Goal: Communication & Community: Ask a question

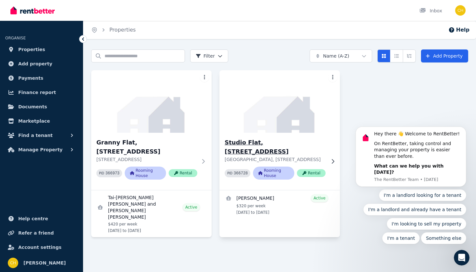
click at [264, 136] on div "[GEOGRAPHIC_DATA], [STREET_ADDRESS] PID 366728 Rooming House Rental" at bounding box center [279, 161] width 120 height 57
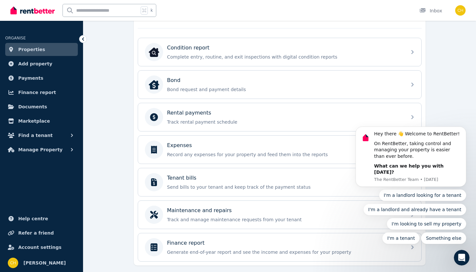
scroll to position [219, 0]
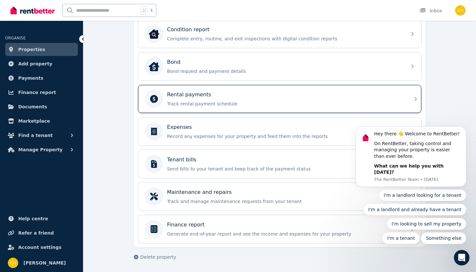
click at [259, 107] on div "Rental payments Track rental payment schedule" at bounding box center [274, 99] width 258 height 18
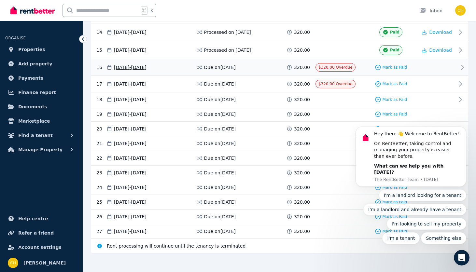
scroll to position [386, 0]
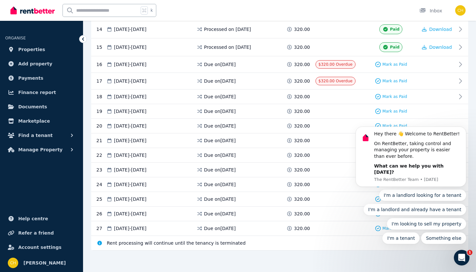
click at [458, 82] on body "Hey there 👋 Welcome to RentBetter! On RentBetter, taking control and managing y…" at bounding box center [410, 161] width 125 height 181
click at [458, 63] on icon at bounding box center [462, 65] width 8 height 8
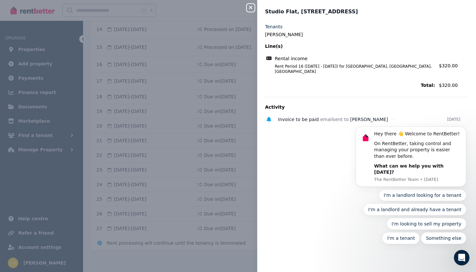
click at [232, 129] on div "Close panel Studio Flat, 24 Corona Ln Tenants Mark John Gudgeon Line(s) Rental …" at bounding box center [238, 136] width 476 height 272
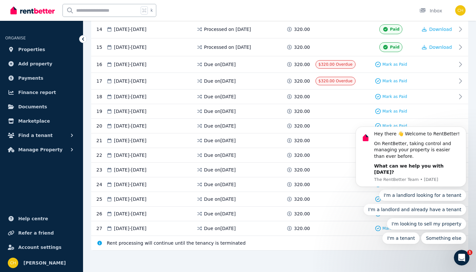
click at [456, 80] on body "Hey there 👋 Welcome to RentBetter! On RentBetter, taking control and managing y…" at bounding box center [410, 161] width 125 height 181
click at [336, 80] on span "$320.00 Overdue" at bounding box center [335, 81] width 34 height 5
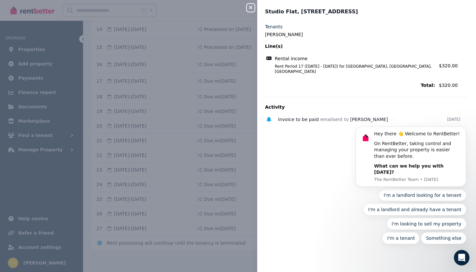
click at [249, 10] on button "Close panel" at bounding box center [251, 8] width 8 height 8
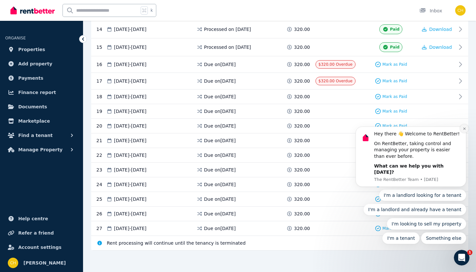
click at [464, 130] on icon "Dismiss notification" at bounding box center [464, 129] width 4 height 4
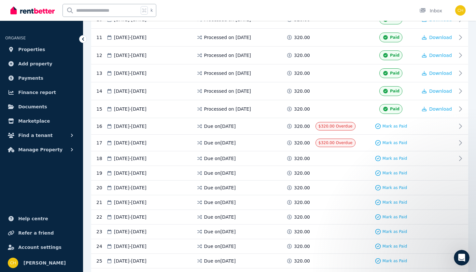
scroll to position [324, 0]
click at [459, 257] on icon "Open Intercom Messenger" at bounding box center [461, 257] width 11 height 11
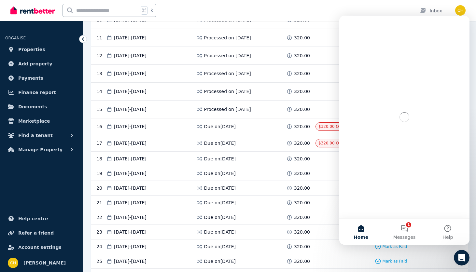
scroll to position [0, 0]
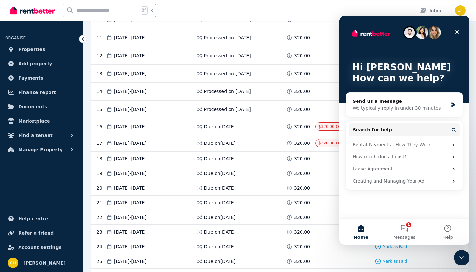
click at [331, 191] on span at bounding box center [339, 188] width 49 height 7
click at [332, 120] on div "16 09 Aug 2025 - 15 Aug 2025 Due on 9 Aug 2025 320.00 $320.00 Overdue Mark as P…" at bounding box center [279, 126] width 377 height 17
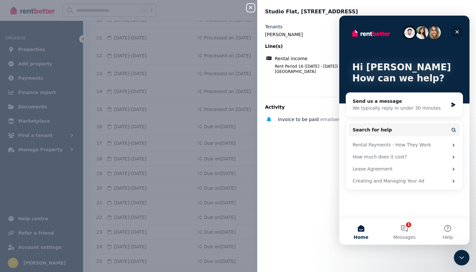
click at [459, 31] on div "Close" at bounding box center [457, 32] width 12 height 12
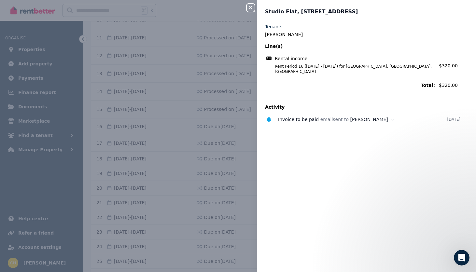
click at [250, 7] on icon "button" at bounding box center [251, 7] width 8 height 5
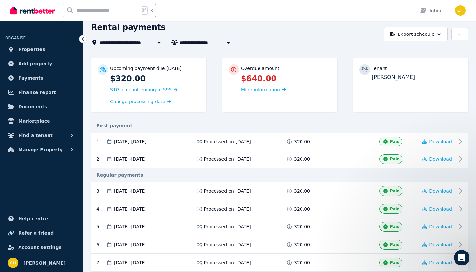
scroll to position [16, 0]
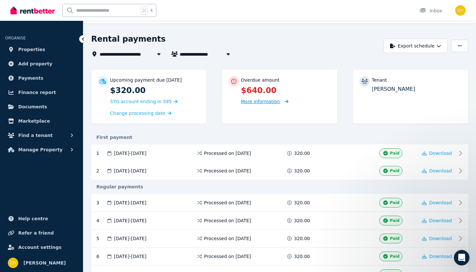
click at [272, 103] on span "More information" at bounding box center [260, 101] width 39 height 5
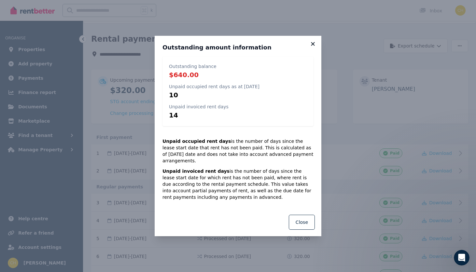
click at [315, 46] on icon at bounding box center [312, 44] width 7 height 6
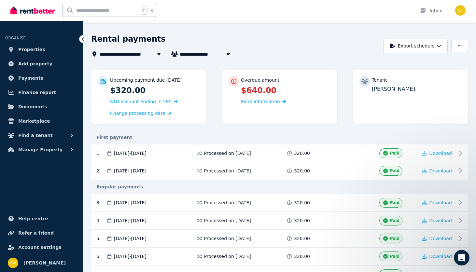
click at [314, 46] on div "Rental payments" at bounding box center [235, 40] width 289 height 12
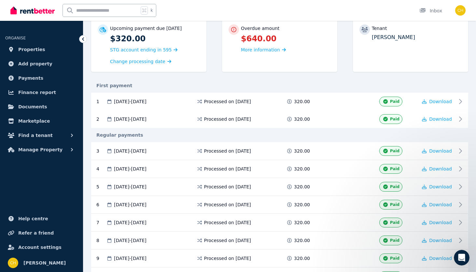
scroll to position [71, 0]
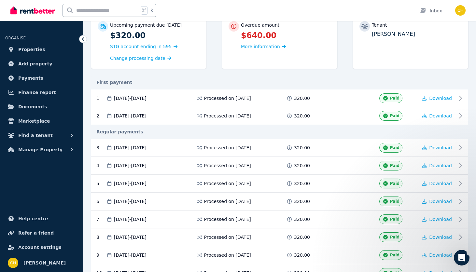
click at [462, 256] on icon "Open Intercom Messenger" at bounding box center [461, 257] width 11 height 11
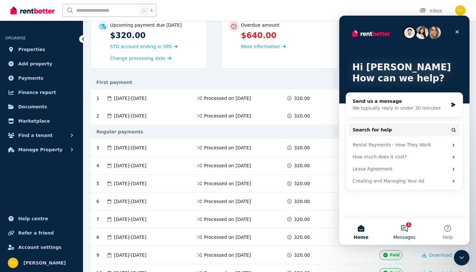
click at [409, 229] on button "1 Messages" at bounding box center [403, 232] width 43 height 26
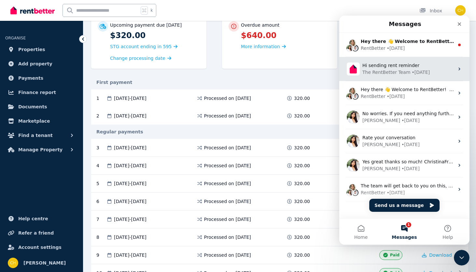
click at [377, 70] on div "The RentBetter Team" at bounding box center [386, 72] width 48 height 7
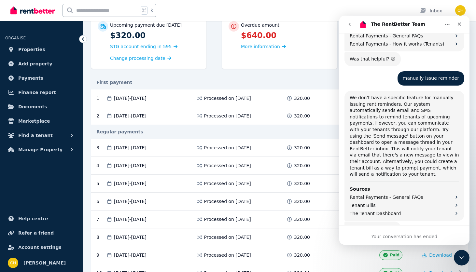
scroll to position [251, 0]
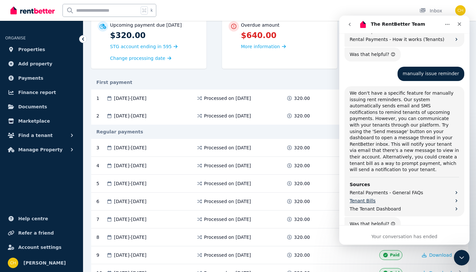
click at [370, 197] on span "Tenant Bills" at bounding box center [362, 200] width 26 height 7
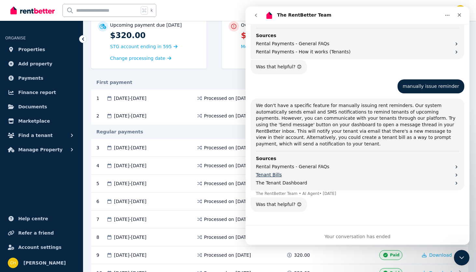
scroll to position [0, 0]
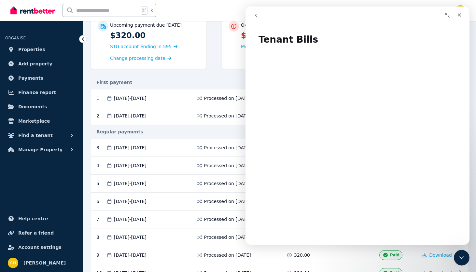
click at [254, 15] on icon "go back" at bounding box center [255, 15] width 5 height 5
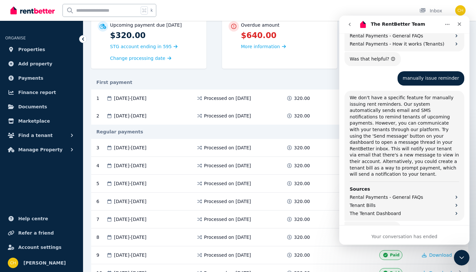
scroll to position [251, 0]
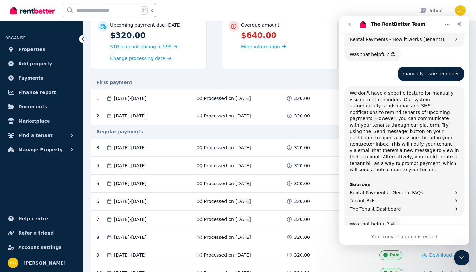
click at [294, 70] on div "Upcoming payment due 9 Aug 2025 $320.00 STG account ending in 595 Change proces…" at bounding box center [279, 45] width 377 height 61
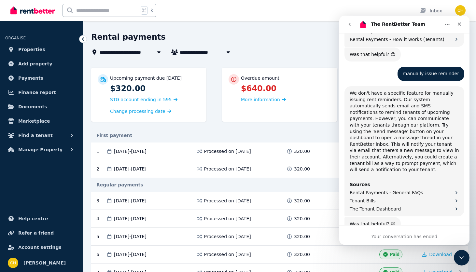
scroll to position [0, 0]
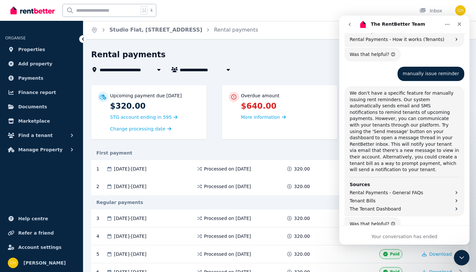
drag, startPoint x: 268, startPoint y: 65, endPoint x: 334, endPoint y: 47, distance: 68.7
click at [319, 48] on div "**********" at bounding box center [238, 136] width 476 height 272
click at [460, 25] on icon "Close" at bounding box center [459, 24] width 4 height 4
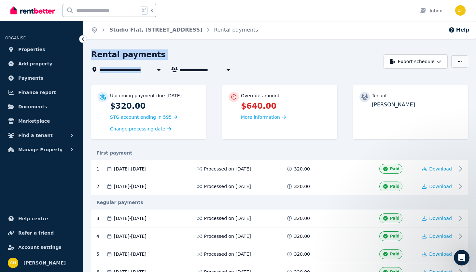
click at [460, 63] on icon "button" at bounding box center [459, 61] width 4 height 5
click at [385, 106] on p "[PERSON_NAME]" at bounding box center [417, 105] width 90 height 8
click at [15, 13] on img at bounding box center [32, 11] width 44 height 10
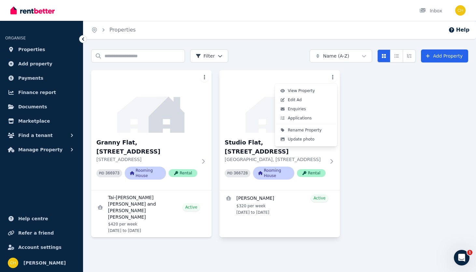
click at [332, 75] on html "Open main menu Inbox Open user menu ORGANISE Properties Add property Payments F…" at bounding box center [238, 136] width 476 height 272
click at [418, 236] on html "Open main menu Inbox Open user menu ORGANISE Properties Add property Payments F…" at bounding box center [238, 136] width 476 height 272
click at [461, 261] on icon "Open Intercom Messenger" at bounding box center [461, 257] width 11 height 11
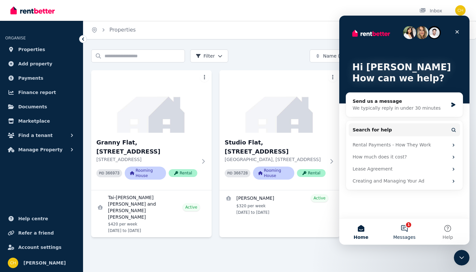
click at [404, 227] on button "1 Messages" at bounding box center [403, 232] width 43 height 26
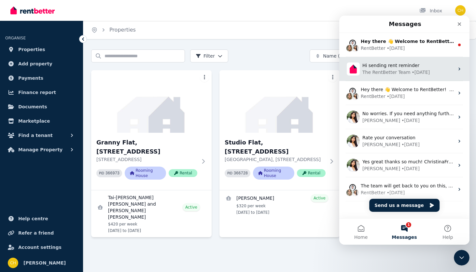
click at [384, 62] on div "Hi sending rent reminder The RentBetter Team • [DATE]" at bounding box center [404, 69] width 130 height 24
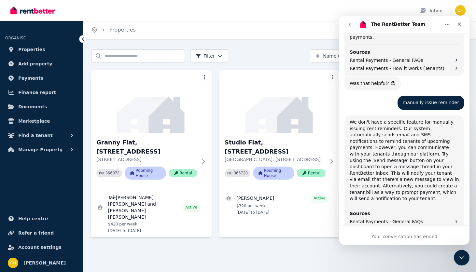
scroll to position [251, 0]
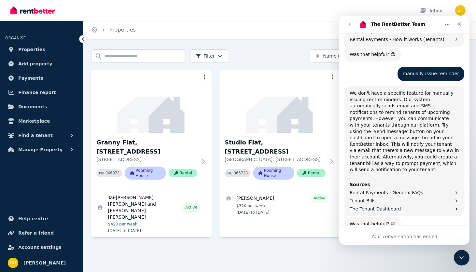
click at [392, 206] on span "The Tenant Dashboard" at bounding box center [374, 209] width 51 height 7
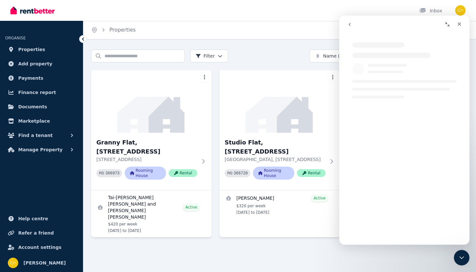
scroll to position [0, 0]
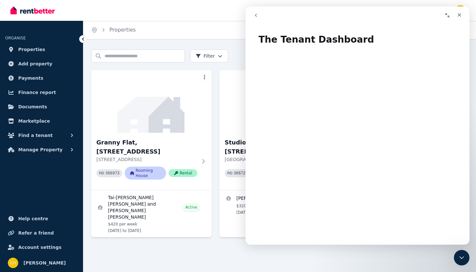
click at [184, 248] on div "Search properties Filter Name (A-Z) Add Property [GEOGRAPHIC_DATA], [STREET_ADD…" at bounding box center [279, 158] width 392 height 218
click at [31, 49] on span "Properties" at bounding box center [31, 50] width 27 height 8
click at [461, 14] on icon "Close" at bounding box center [458, 14] width 5 height 5
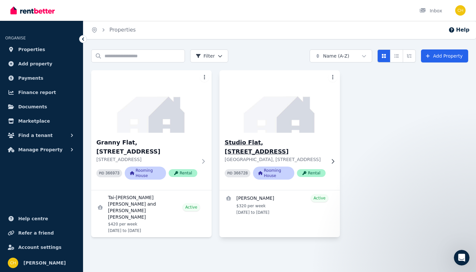
click at [259, 140] on h3 "Studio Flat, [STREET_ADDRESS]" at bounding box center [274, 147] width 101 height 18
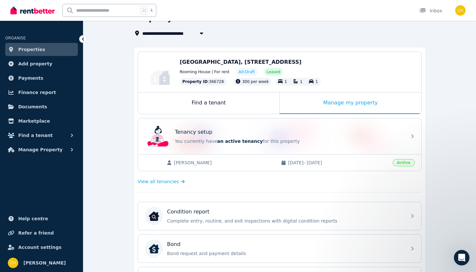
scroll to position [33, 0]
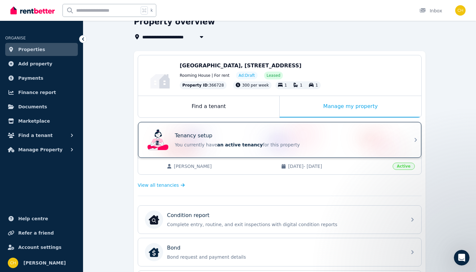
click at [409, 141] on div "Tenancy setup You currently have an active tenancy for this property" at bounding box center [279, 140] width 283 height 36
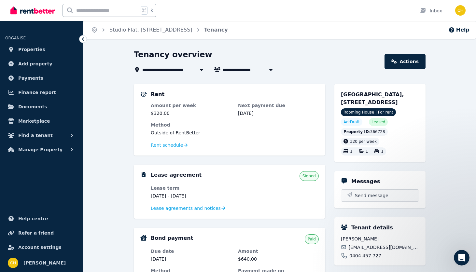
click at [381, 195] on span "Send message" at bounding box center [372, 195] width 34 height 7
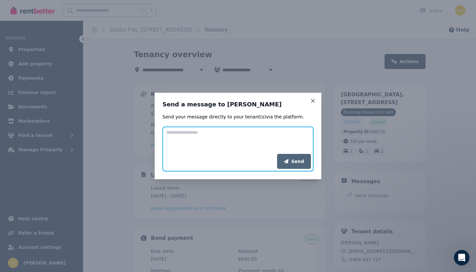
click at [231, 151] on textarea "Add your message" at bounding box center [237, 140] width 151 height 27
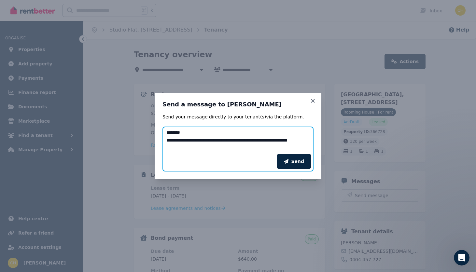
type textarea "**********"
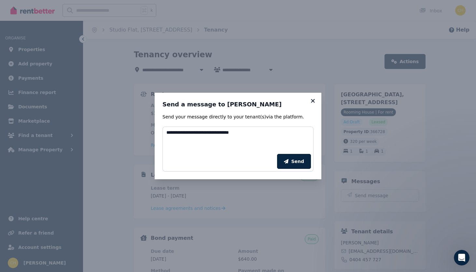
click at [313, 102] on icon at bounding box center [312, 101] width 7 height 6
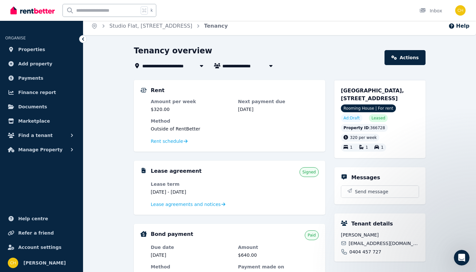
scroll to position [4, 0]
click at [385, 190] on span "Send message" at bounding box center [372, 192] width 34 height 7
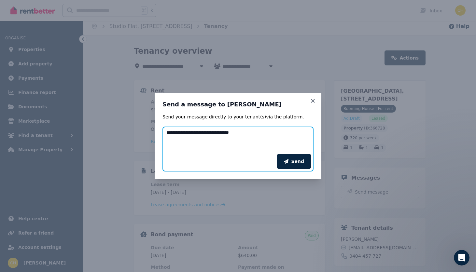
click at [251, 132] on textarea "**********" at bounding box center [237, 140] width 151 height 27
type textarea "**********"
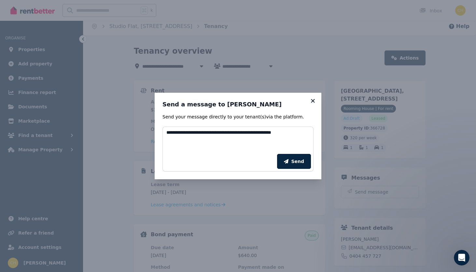
click at [313, 102] on icon at bounding box center [313, 101] width 4 height 4
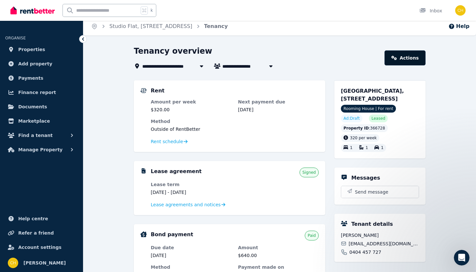
click at [402, 58] on link "Actions" at bounding box center [404, 57] width 41 height 15
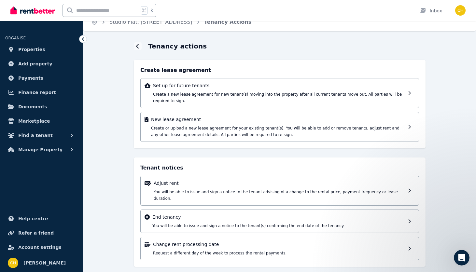
scroll to position [2, 0]
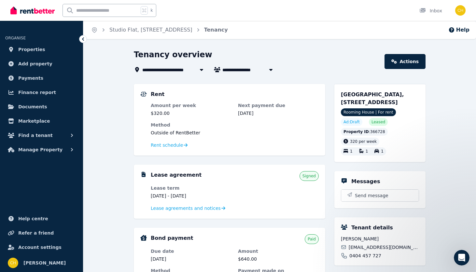
click at [42, 14] on img at bounding box center [32, 11] width 44 height 10
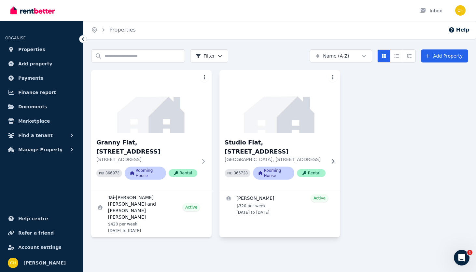
click at [237, 137] on div "[GEOGRAPHIC_DATA], [STREET_ADDRESS] PID 366728 Rooming House Rental" at bounding box center [279, 161] width 120 height 57
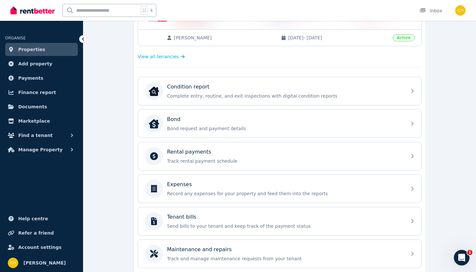
scroll to position [164, 0]
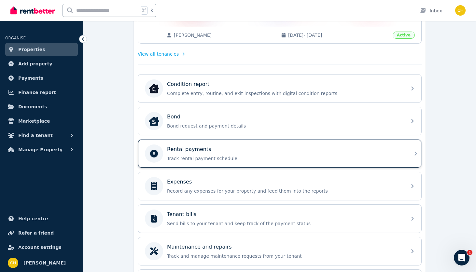
click at [345, 142] on div "Rental payments Track rental payment schedule" at bounding box center [279, 154] width 283 height 28
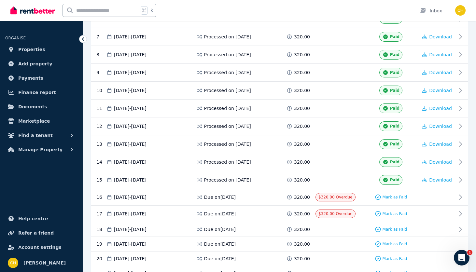
scroll to position [255, 0]
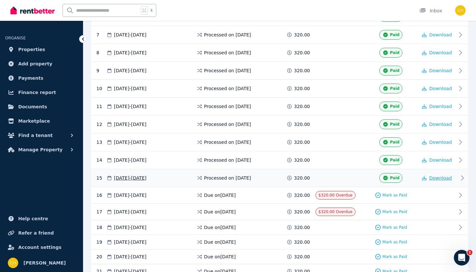
click at [442, 178] on span "Download" at bounding box center [440, 177] width 23 height 5
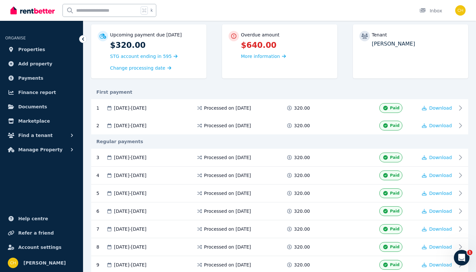
scroll to position [55, 0]
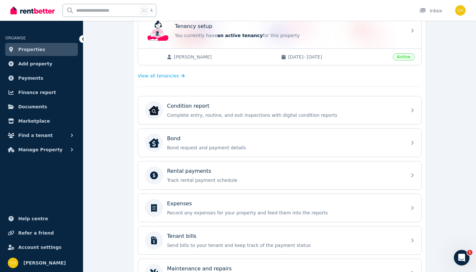
scroll to position [168, 0]
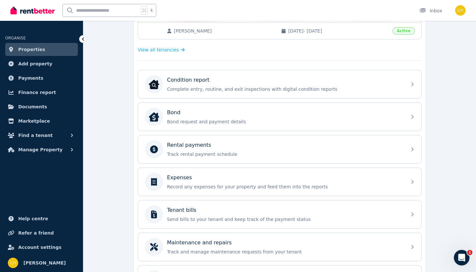
click at [205, 25] on div "Mark John Gudgeon 26/04/2025 - 25/10/2025 Active" at bounding box center [279, 30] width 283 height 17
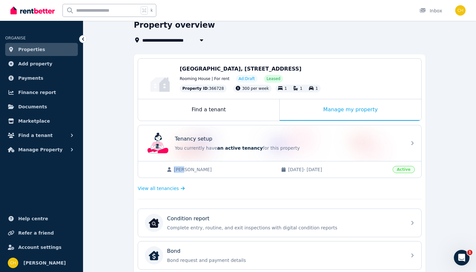
scroll to position [0, 0]
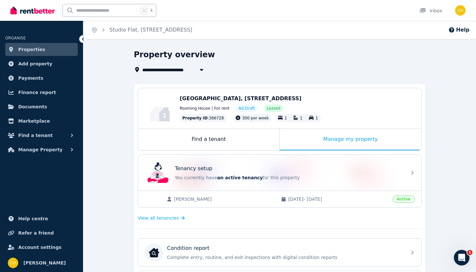
click at [307, 194] on div "Mark John Gudgeon 26/04/2025 - 25/10/2025 Active" at bounding box center [279, 199] width 283 height 17
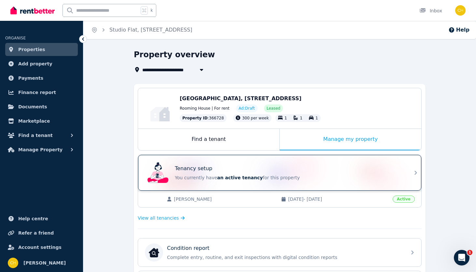
click at [310, 167] on div "Tenancy setup" at bounding box center [289, 169] width 228 height 8
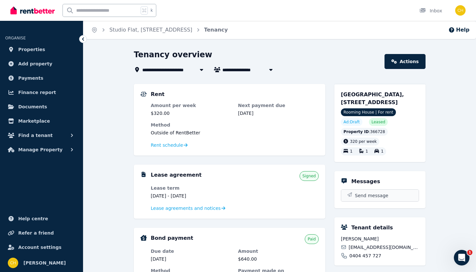
click at [356, 194] on span "Send message" at bounding box center [372, 195] width 34 height 7
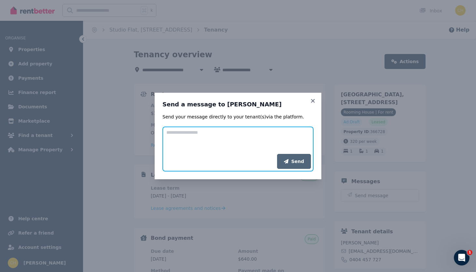
click at [238, 150] on textarea "Add your message" at bounding box center [237, 140] width 151 height 27
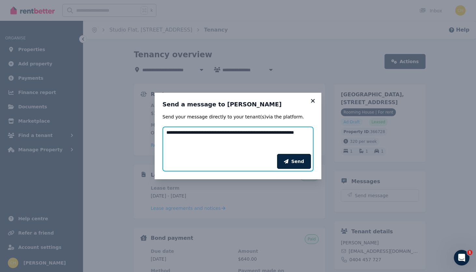
type textarea "**********"
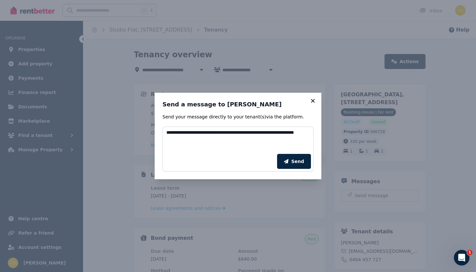
click at [313, 102] on icon at bounding box center [312, 101] width 7 height 6
